Goal: Task Accomplishment & Management: Use online tool/utility

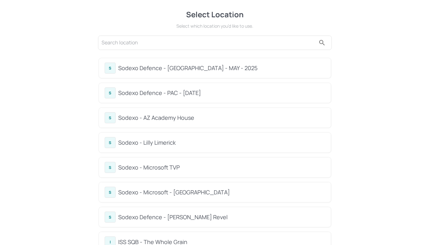
click at [153, 138] on div "Sodexo - Lilly Limerick" at bounding box center [221, 142] width 207 height 8
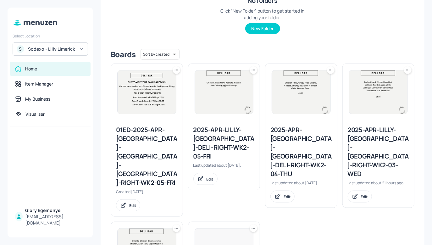
scroll to position [198, 0]
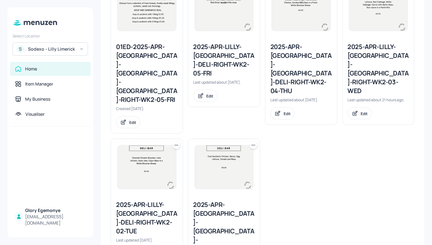
click at [289, 51] on div "2025-APR-[GEOGRAPHIC_DATA]-[GEOGRAPHIC_DATA]-DELI-RIGHT-WK2-04-THU" at bounding box center [301, 68] width 62 height 53
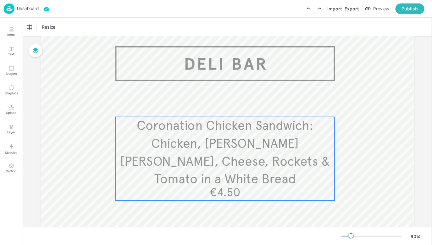
scroll to position [28, 0]
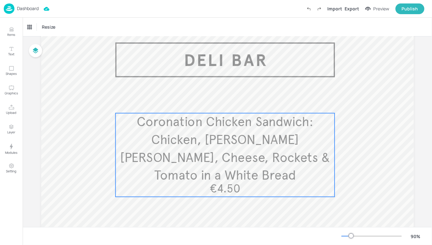
click at [220, 133] on span "Coronation Chicken Sandwich: Chicken, [PERSON_NAME] [PERSON_NAME], Cheese, Rock…" at bounding box center [225, 148] width 210 height 69
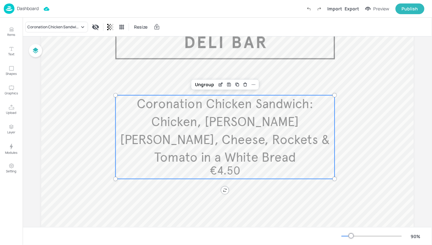
scroll to position [79, 0]
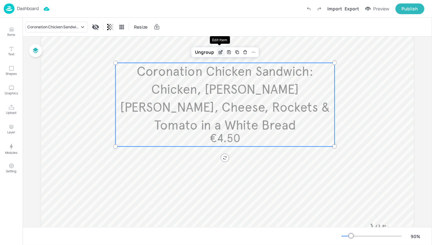
click at [219, 51] on icon "Edit Item" at bounding box center [220, 52] width 5 height 5
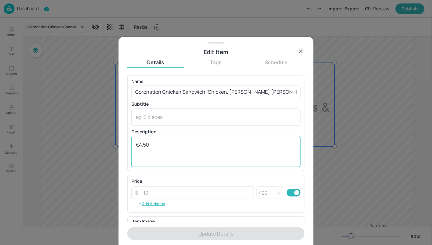
click at [157, 147] on textarea "€4.50" at bounding box center [216, 151] width 160 height 21
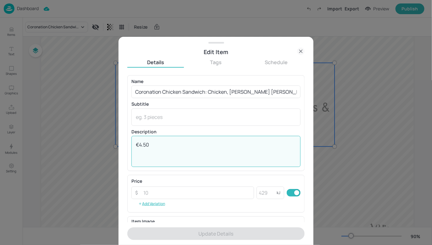
drag, startPoint x: 157, startPoint y: 147, endPoint x: 133, endPoint y: 142, distance: 24.1
click at [133, 142] on div "€4.50 x ​" at bounding box center [215, 151] width 169 height 31
click at [137, 139] on div "€4.50 x ​" at bounding box center [215, 151] width 169 height 31
click at [136, 143] on textarea "€4.50" at bounding box center [216, 151] width 160 height 21
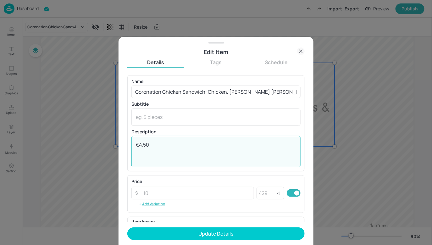
click at [145, 144] on textarea "€4.50" at bounding box center [216, 151] width 160 height 21
paste textarea "Chicken Caesar Ciabatta Roll. Roasted Chicken Pieces with Bacon, Parmesan Chees…"
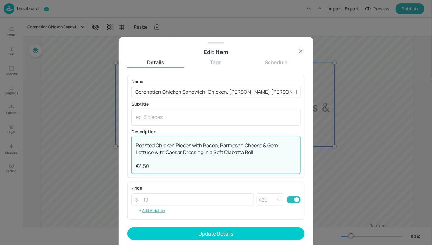
scroll to position [7, 0]
type textarea "Chicken Caesar Ciabatta Roll. Roasted Chicken Pieces with Bacon, Parmesan Chees…"
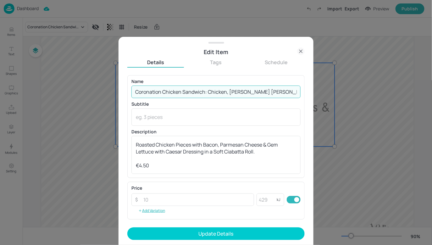
scroll to position [0, 30]
drag, startPoint x: 134, startPoint y: 91, endPoint x: 298, endPoint y: 99, distance: 164.1
click at [294, 98] on div "Name Coronation Chicken Sandwich: Chicken, [PERSON_NAME] [PERSON_NAME], Cheese,…" at bounding box center [215, 126] width 169 height 95
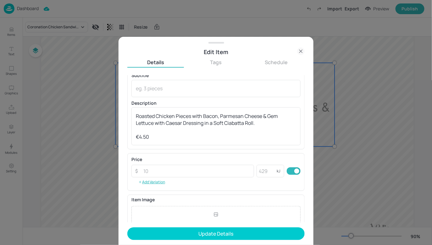
scroll to position [92, 0]
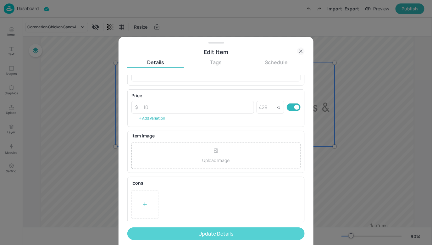
type input "Sandwich Special"
click at [189, 233] on button "Update Details" at bounding box center [215, 233] width 177 height 13
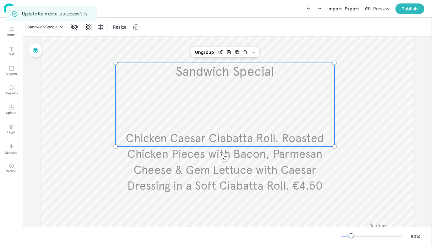
click at [307, 125] on div "Sandwich Special Chicken Caesar Ciabatta Roll. Roasted Chicken Pieces with Baco…" at bounding box center [224, 105] width 219 height 84
click at [208, 54] on div "Ungroup" at bounding box center [204, 52] width 24 height 8
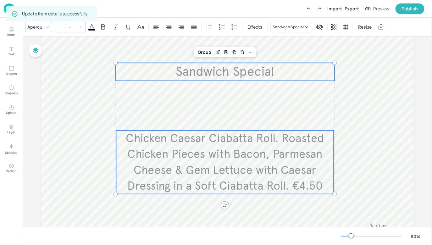
click at [251, 137] on span "Chicken Caesar Ciabatta Roll. Roasted Chicken Pieces with Bacon, Parmesan Chees…" at bounding box center [225, 162] width 198 height 62
type input "40"
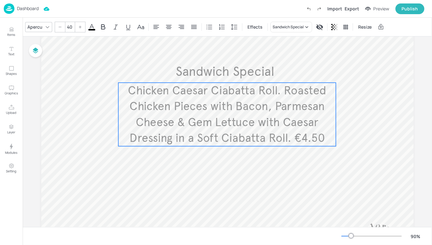
drag, startPoint x: 250, startPoint y: 139, endPoint x: 252, endPoint y: 91, distance: 47.8
click at [252, 91] on span "Chicken Caesar Ciabatta Roll. Roasted Chicken Pieces with Bacon, Parmesan Chees…" at bounding box center [227, 115] width 198 height 62
click at [211, 71] on icon "Edit Item" at bounding box center [211, 71] width 3 height 3
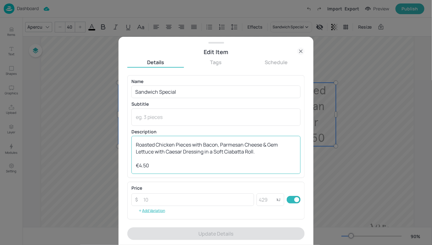
scroll to position [7, 0]
click at [176, 157] on textarea "Chicken Caesar Ciabatta Roll. Roasted Chicken Pieces with Bacon, Parmesan Chees…" at bounding box center [216, 155] width 160 height 28
click at [135, 166] on div "Chicken Caesar Ciabatta Roll. Roasted Chicken Pieces with Bacon, Parmesan Chees…" at bounding box center [215, 155] width 169 height 38
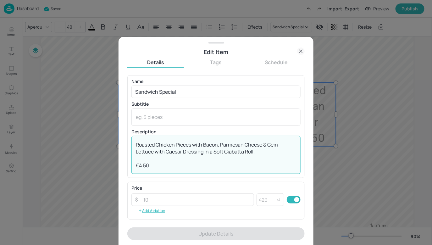
click at [134, 167] on div "Chicken Caesar Ciabatta Roll. Roasted Chicken Pieces with Bacon, Parmesan Chees…" at bounding box center [215, 155] width 169 height 38
click at [136, 166] on textarea "Chicken Caesar Ciabatta Roll. Roasted Chicken Pieces with Bacon, Parmesan Chees…" at bounding box center [216, 155] width 160 height 28
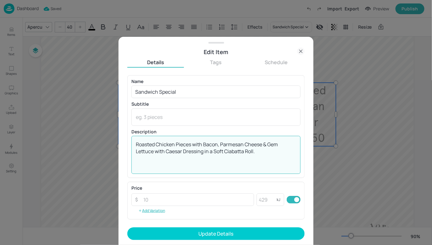
scroll to position [14, 0]
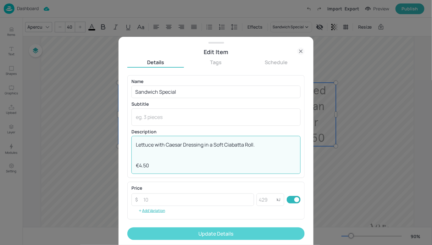
type textarea "Chicken Caesar Ciabatta Roll. Roasted Chicken Pieces with Bacon, Parmesan Chees…"
click at [204, 237] on button "Update Details" at bounding box center [215, 233] width 177 height 13
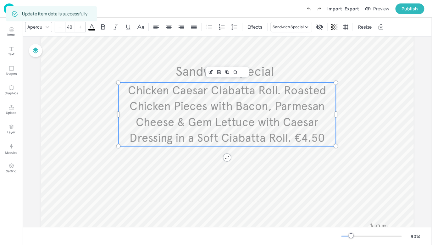
click at [305, 140] on span "Chicken Caesar Ciabatta Roll. Roasted Chicken Pieces with Bacon, Parmesan Chees…" at bounding box center [227, 115] width 198 height 62
click at [210, 69] on div "Edit Item" at bounding box center [211, 72] width 8 height 8
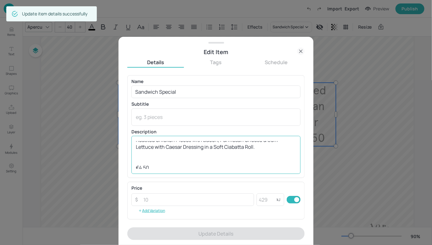
scroll to position [14, 0]
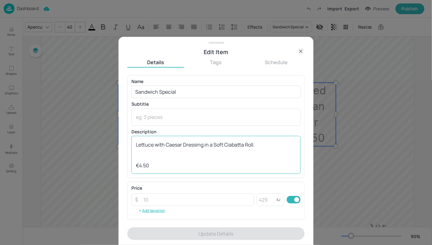
click at [133, 166] on div "Chicken Caesar Ciabatta Roll. Roasted Chicken Pieces with Bacon, Parmesan Chees…" at bounding box center [215, 155] width 169 height 38
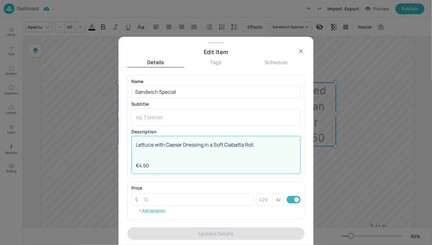
click at [134, 165] on div "Chicken Caesar Ciabatta Roll. Roasted Chicken Pieces with Bacon, Parmesan Chees…" at bounding box center [215, 155] width 169 height 38
click at [144, 159] on textarea "Chicken Caesar Ciabatta Roll. Roasted Chicken Pieces with Bacon, Parmesan Chees…" at bounding box center [216, 155] width 160 height 28
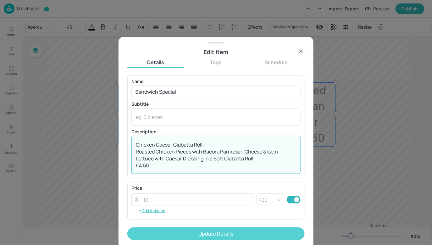
type textarea "Chicken Caesar Ciabatta Roll. Roasted Chicken Pieces with Bacon, Parmesan Chees…"
click at [223, 232] on button "Update Details" at bounding box center [215, 233] width 177 height 13
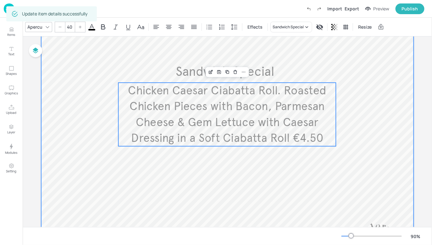
click at [260, 172] on div at bounding box center [227, 131] width 373 height 306
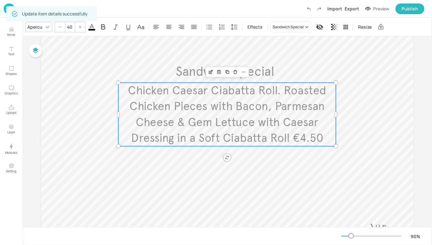
click at [264, 126] on span "Chicken Caesar Ciabatta Roll. Roasted Chicken Pieces with Bacon, Parmesan Chees…" at bounding box center [227, 115] width 198 height 62
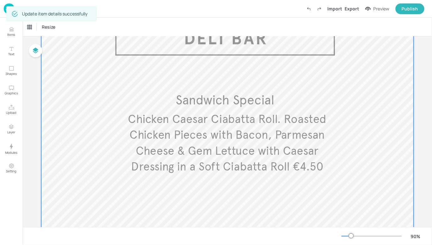
scroll to position [26, 0]
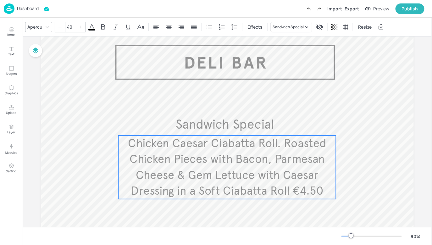
click at [257, 163] on span "Chicken Caesar Ciabatta Roll. Roasted Chicken Pieces with Bacon, Parmesan Chees…" at bounding box center [227, 167] width 198 height 62
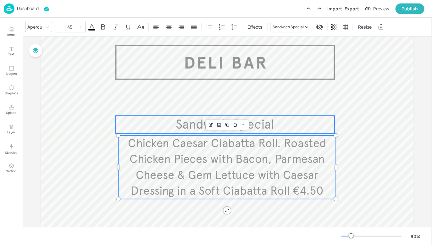
click at [266, 131] on span "Sandwich Special" at bounding box center [224, 125] width 99 height 16
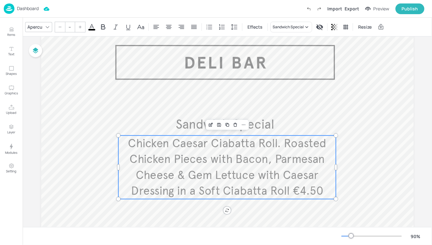
type input "40"
click at [256, 158] on span "Chicken Caesar Ciabatta Roll. Roasted Chicken Pieces with Bacon, Parmesan Chees…" at bounding box center [227, 167] width 198 height 62
click at [208, 123] on icon "Edit Item" at bounding box center [210, 124] width 5 height 5
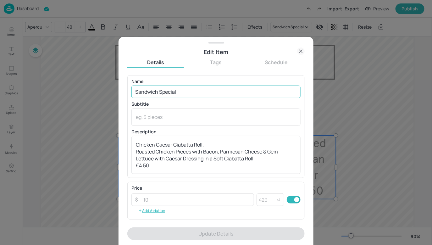
click at [179, 87] on input "Sandwich Special" at bounding box center [215, 92] width 169 height 13
drag, startPoint x: 181, startPoint y: 93, endPoint x: 128, endPoint y: 90, distance: 52.6
click at [128, 90] on div "Name Sandwich Special ​ Subtitle x ​ Description Chicken Caesar Ciabatta Roll. …" at bounding box center [215, 126] width 177 height 103
click at [176, 89] on input "Sandwich Special" at bounding box center [215, 92] width 169 height 13
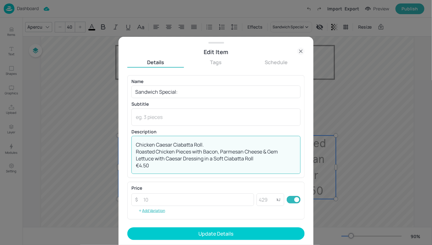
drag, startPoint x: 236, startPoint y: 154, endPoint x: 128, endPoint y: 138, distance: 109.4
click at [128, 138] on div "Name Sandwich Special: ​ Subtitle x ​ Description Chicken Caesar Ciabatta Roll.…" at bounding box center [215, 126] width 177 height 103
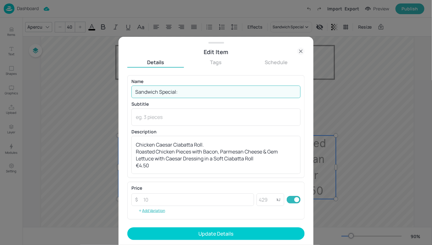
click at [194, 92] on input "Sandwich Special:" at bounding box center [215, 92] width 169 height 13
paste input "Chicken Caesar Ciabatta Roll. Roasted Chicken Pieces with Bacon, Parmesan Chees…"
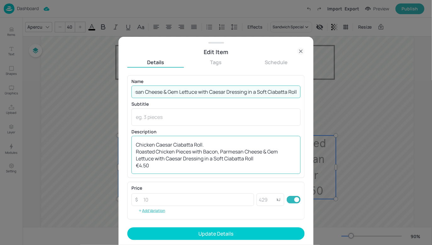
type input "Sandwich Special: Chicken Caesar Ciabatta Roll. Roasted Chicken Pieces with Bac…"
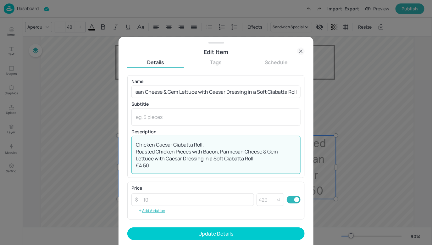
scroll to position [0, 0]
drag, startPoint x: 265, startPoint y: 160, endPoint x: 130, endPoint y: 138, distance: 137.0
click at [130, 138] on div "Name Sandwich Special: Chicken Caesar Ciabatta Roll. Roasted Chicken Pieces wit…" at bounding box center [215, 126] width 177 height 103
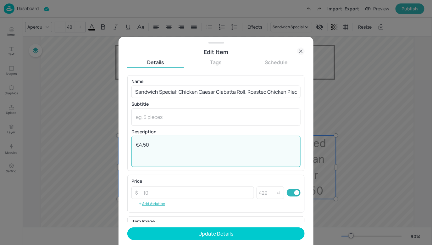
click at [135, 151] on div "€4.50 x ​" at bounding box center [215, 151] width 169 height 31
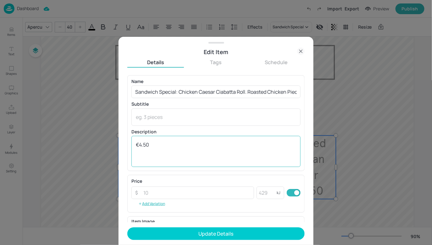
click at [136, 151] on div "€4.50 x ​" at bounding box center [215, 151] width 169 height 31
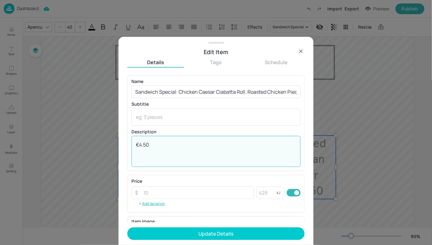
click at [136, 152] on div "€4.50 x ​" at bounding box center [215, 151] width 169 height 31
click at [136, 153] on textarea "€4.50" at bounding box center [216, 151] width 160 height 21
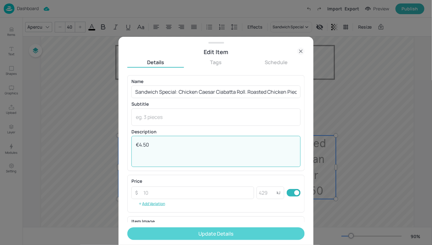
type textarea "€4.50"
click at [188, 234] on button "Update Details" at bounding box center [215, 233] width 177 height 13
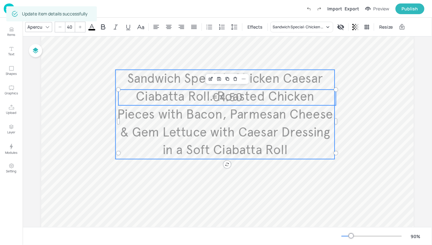
scroll to position [73, 0]
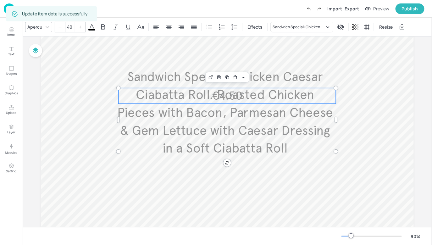
click at [230, 94] on span "€4.50" at bounding box center [227, 96] width 31 height 14
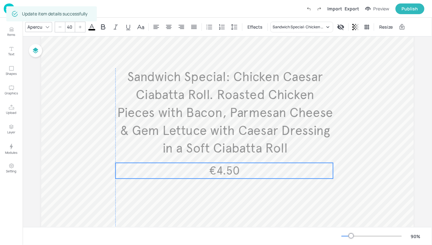
drag, startPoint x: 230, startPoint y: 95, endPoint x: 229, endPoint y: 158, distance: 63.5
click at [225, 169] on span "€4.50" at bounding box center [224, 171] width 31 height 14
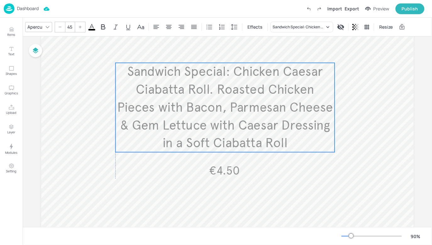
drag, startPoint x: 242, startPoint y: 115, endPoint x: 242, endPoint y: 110, distance: 4.7
click at [242, 110] on span "Sandwich Special: Chicken Caesar Ciabatta Roll. Roasted Chicken Pieces with Bac…" at bounding box center [225, 107] width 216 height 87
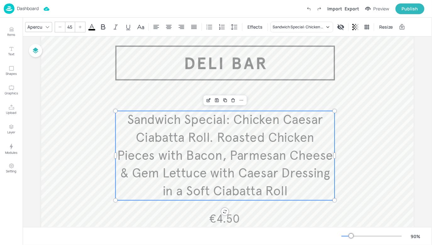
scroll to position [23, 0]
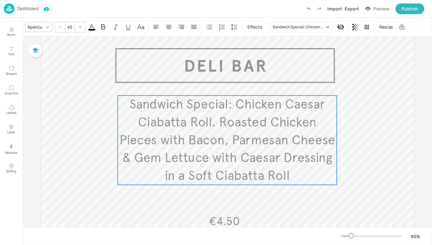
drag, startPoint x: 237, startPoint y: 140, endPoint x: 240, endPoint y: 122, distance: 18.1
click at [240, 122] on span "Sandwich Special: Chicken Caesar Ciabatta Roll. Roasted Chicken Pieces with Bac…" at bounding box center [227, 140] width 216 height 87
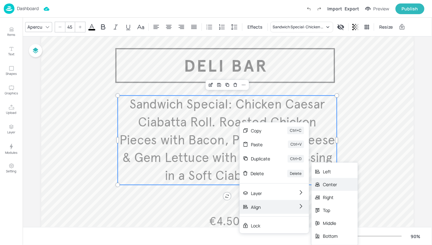
click at [329, 184] on div "Center" at bounding box center [330, 184] width 15 height 7
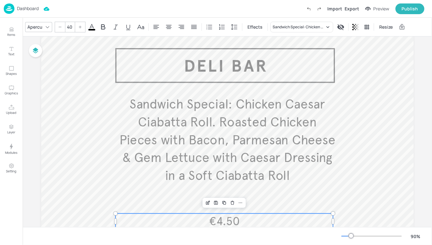
click at [225, 219] on span "€4.50" at bounding box center [224, 221] width 31 height 14
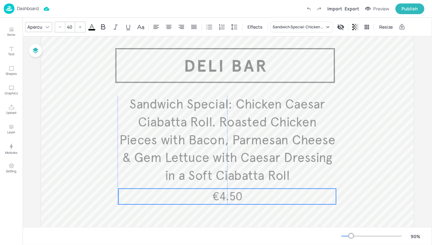
drag, startPoint x: 225, startPoint y: 219, endPoint x: 227, endPoint y: 194, distance: 24.9
click at [227, 194] on span "€4.50" at bounding box center [227, 197] width 31 height 14
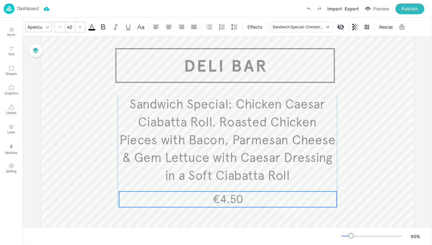
click at [235, 197] on span "€4.50" at bounding box center [228, 199] width 31 height 14
click at [226, 201] on span "€4.50" at bounding box center [227, 198] width 31 height 14
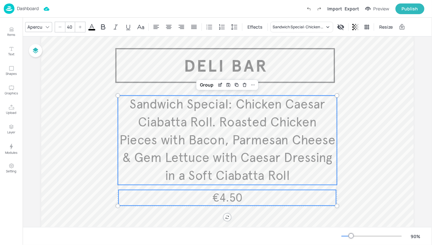
type input "--"
click at [257, 160] on span "Sandwich Special: Chicken Caesar Ciabatta Roll. Roasted Chicken Pieces with Bac…" at bounding box center [227, 140] width 216 height 87
click at [198, 84] on div "Group" at bounding box center [207, 85] width 19 height 8
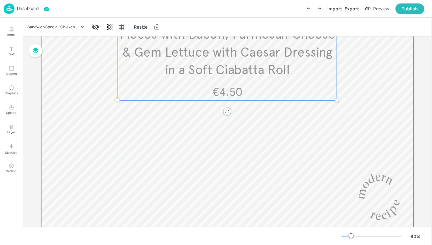
scroll to position [86, 0]
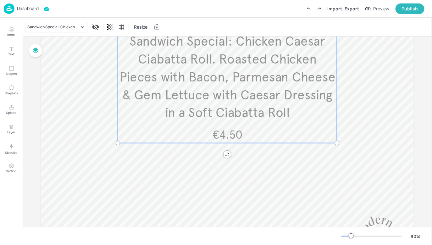
click at [348, 235] on div at bounding box center [372, 236] width 60 height 5
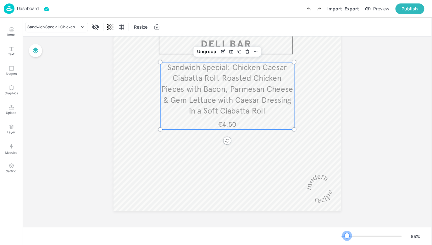
click at [347, 235] on div at bounding box center [347, 235] width 5 height 5
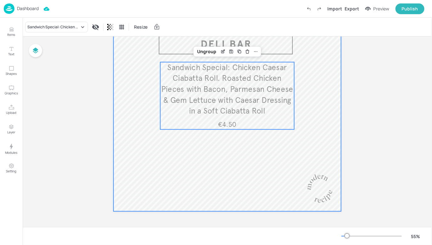
click at [255, 142] on div at bounding box center [227, 118] width 227 height 187
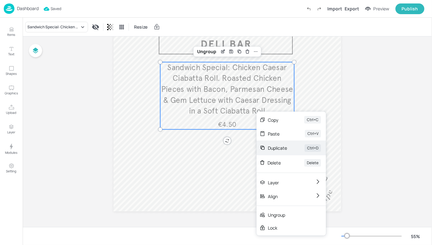
click at [275, 152] on div "Duplicate Ctrl+D" at bounding box center [291, 148] width 69 height 15
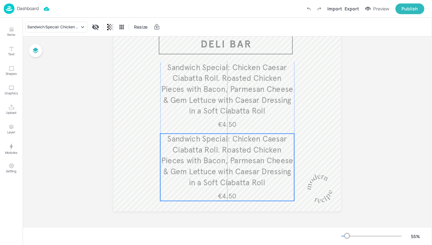
drag, startPoint x: 244, startPoint y: 115, endPoint x: 244, endPoint y: 181, distance: 66.0
click at [244, 181] on span "Sandwich Special: Chicken Caesar Ciabatta Roll. Roasted Chicken Pieces with Bac…" at bounding box center [227, 160] width 132 height 53
click at [223, 122] on icon "Edit Item" at bounding box center [222, 122] width 5 height 5
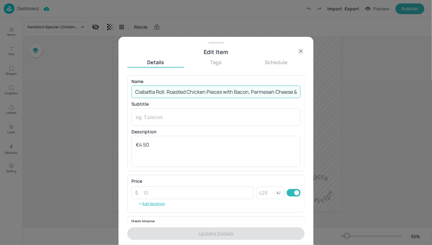
scroll to position [0, 215]
drag, startPoint x: 136, startPoint y: 91, endPoint x: 310, endPoint y: 90, distance: 174.2
click at [310, 90] on div "Edit Item Details Tags Schedule Name Sandwich Special: Chicken Caesar Ciabatta …" at bounding box center [216, 141] width 195 height 208
paste input "Chef special: Beef Burrito with Minced Beef, Chipotle Rice, Pickled Red Onions,…"
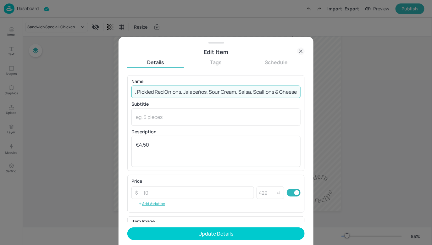
type input "Chef special: Beef Burrito with Minced Beef, Chipotle Rice, Pickled Red Onions,…"
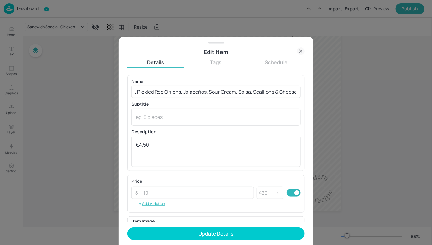
click at [252, 105] on p "Subtitle" at bounding box center [215, 104] width 169 height 4
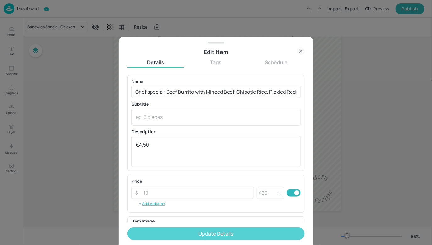
click at [194, 231] on button "Update Details" at bounding box center [215, 233] width 177 height 13
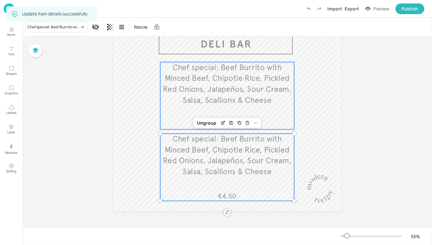
click at [249, 98] on span "Chef special: Beef Burrito with Minced Beef, Chipotle Rice, Pickled Red Onions,…" at bounding box center [227, 84] width 129 height 42
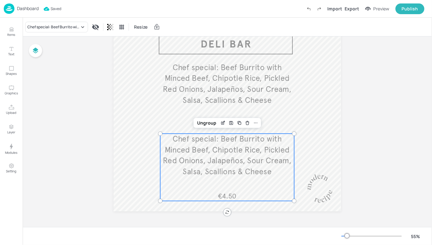
click at [237, 152] on span "Chef special: Beef Burrito with Minced Beef, Chipotle Rice, Pickled Red Onions,…" at bounding box center [227, 155] width 129 height 42
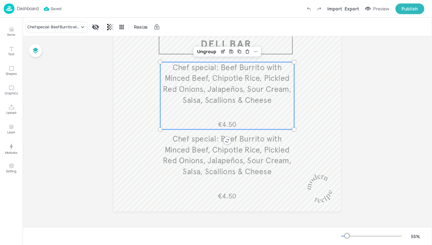
click at [232, 104] on span "Chef special: Beef Burrito with Minced Beef, Chipotle Rice, Pickled Red Onions,…" at bounding box center [227, 84] width 129 height 42
click at [10, 32] on icon "Items" at bounding box center [11, 29] width 6 height 6
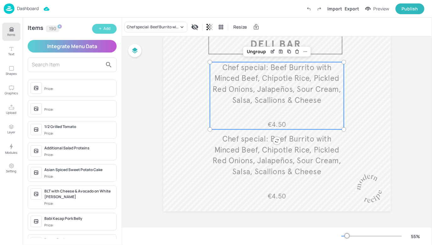
click at [105, 29] on div "Add" at bounding box center [106, 29] width 7 height 6
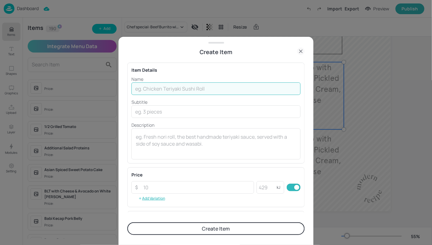
click at [164, 89] on input "text" at bounding box center [215, 88] width 169 height 13
paste input "Sandwich special: Chicken Caesar Ciabatta Roll. Roasted Chicken Pieces with Bac…"
type input "Sandwich special: Chicken Caesar Ciabatta Roll. Roasted Chicken Pieces with Bac…"
